Goal: Entertainment & Leisure: Consume media (video, audio)

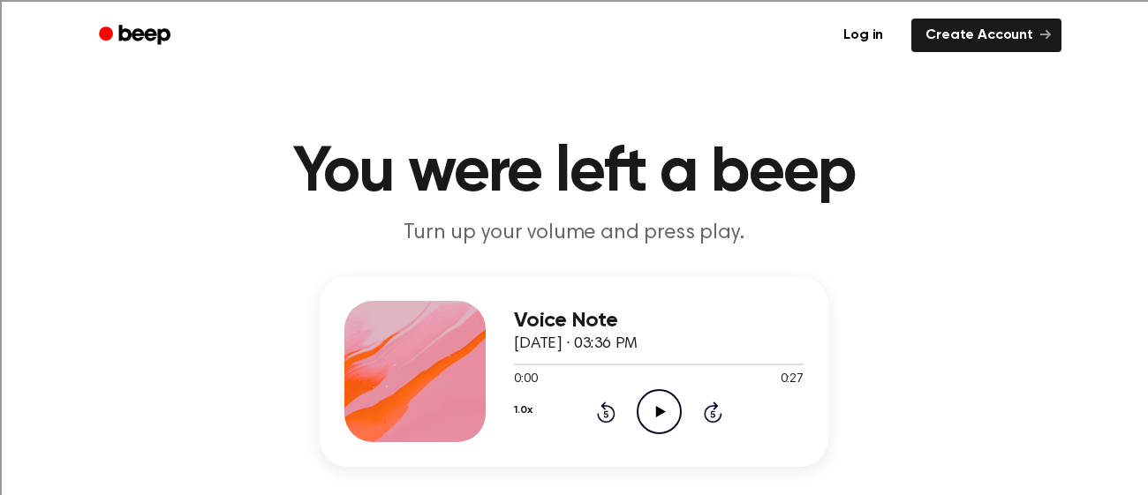
click at [647, 410] on icon "Play Audio" at bounding box center [659, 411] width 45 height 45
click at [648, 412] on icon "Play Audio" at bounding box center [659, 411] width 45 height 45
click at [668, 392] on circle at bounding box center [658, 411] width 43 height 43
click at [657, 411] on icon at bounding box center [660, 411] width 10 height 11
click at [662, 416] on icon "Play Audio" at bounding box center [659, 411] width 45 height 45
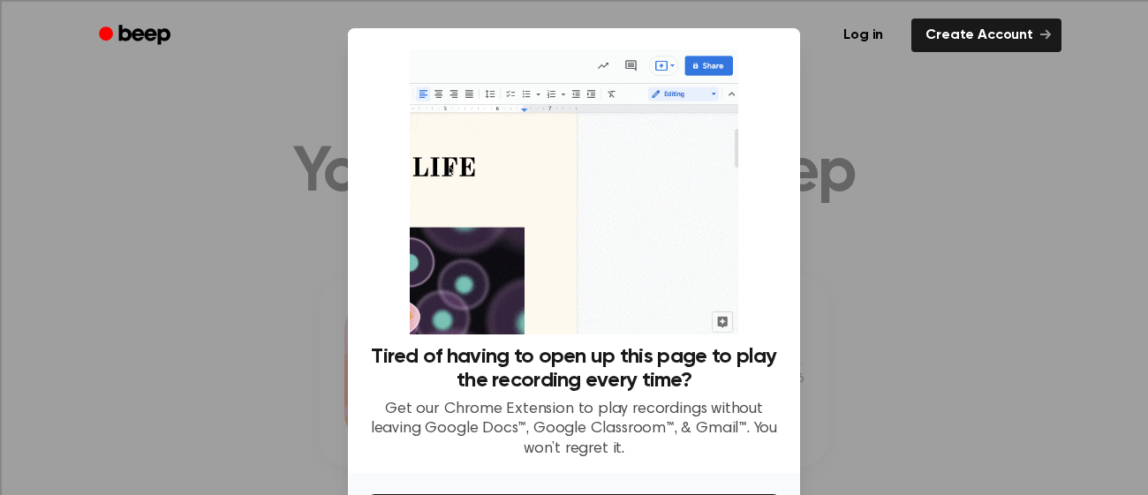
scroll to position [124, 0]
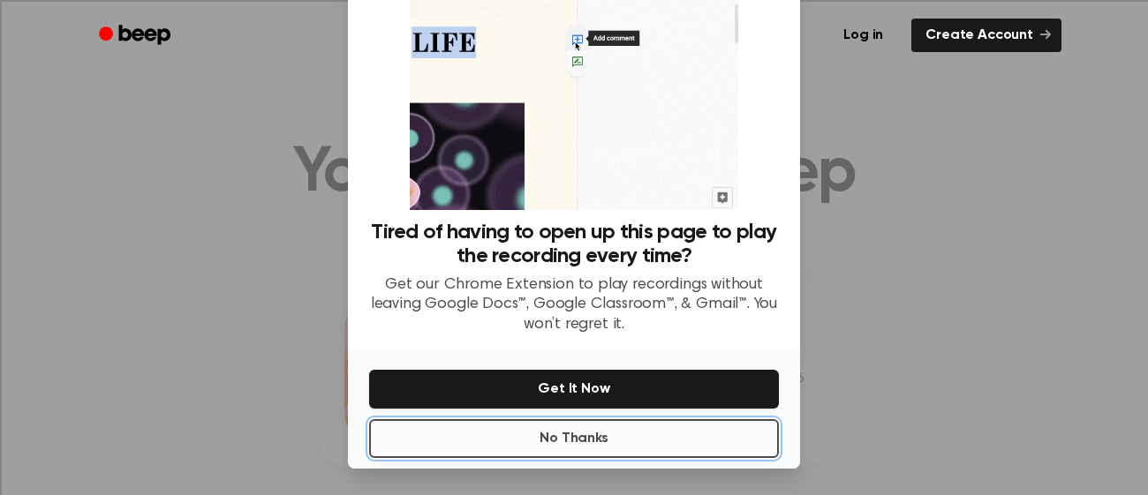
click at [531, 452] on button "No Thanks" at bounding box center [574, 438] width 410 height 39
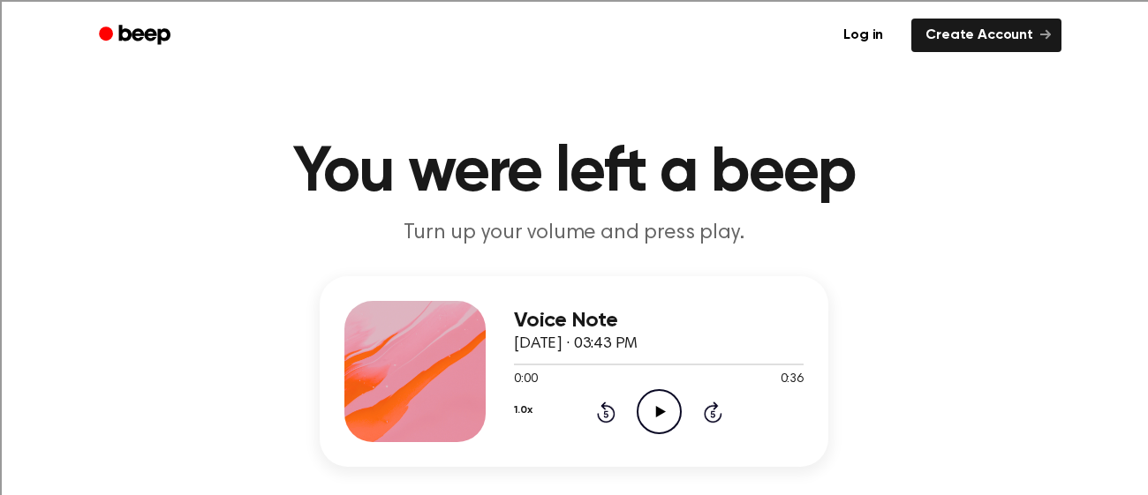
click at [663, 414] on icon "Play Audio" at bounding box center [659, 411] width 45 height 45
